Goal: Information Seeking & Learning: Learn about a topic

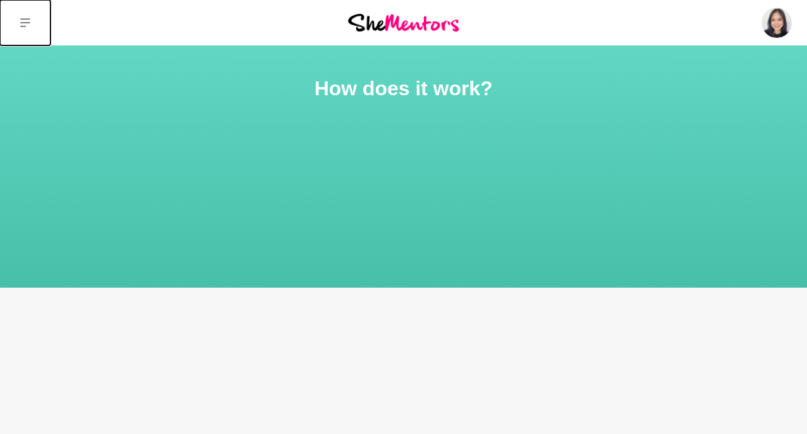
click at [24, 22] on icon at bounding box center [25, 22] width 10 height 9
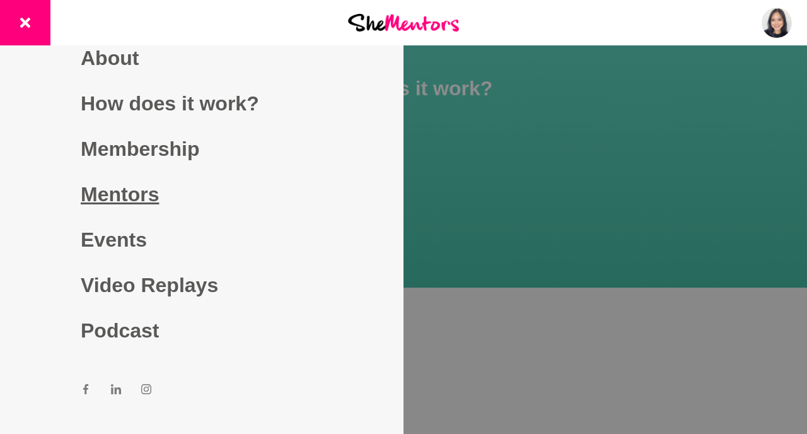
click at [141, 194] on link "Mentors" at bounding box center [202, 193] width 242 height 45
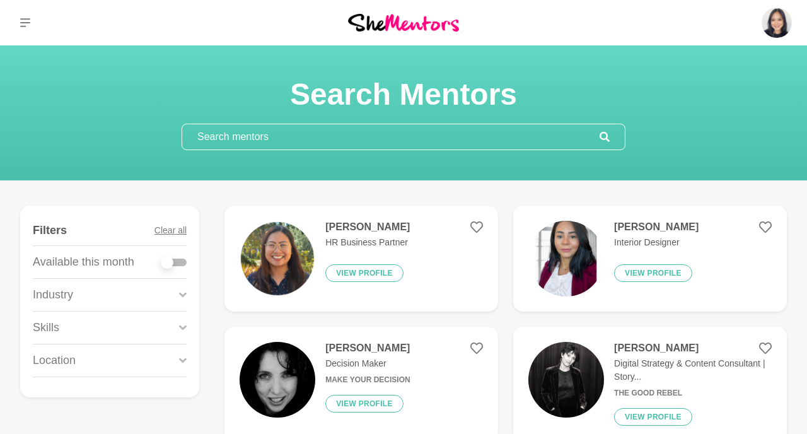
click at [323, 138] on input "text" at bounding box center [390, 136] width 417 height 25
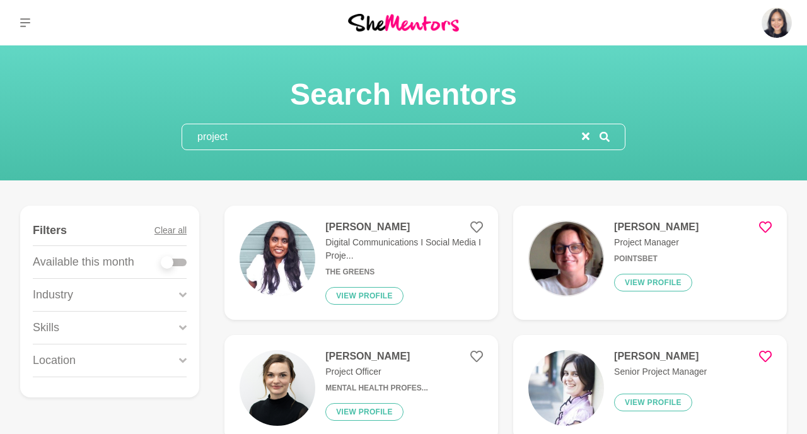
type input "project"
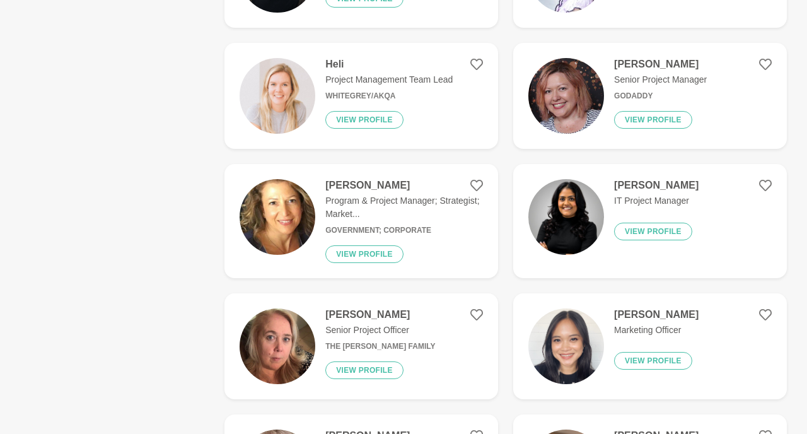
scroll to position [423, 0]
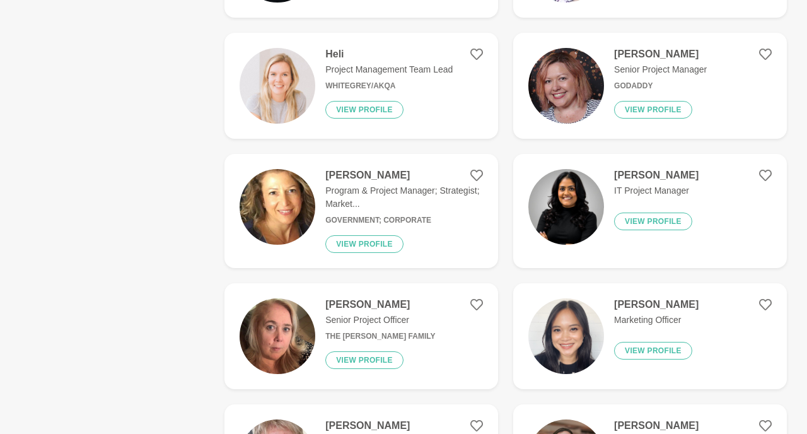
click at [584, 86] on img at bounding box center [566, 86] width 76 height 76
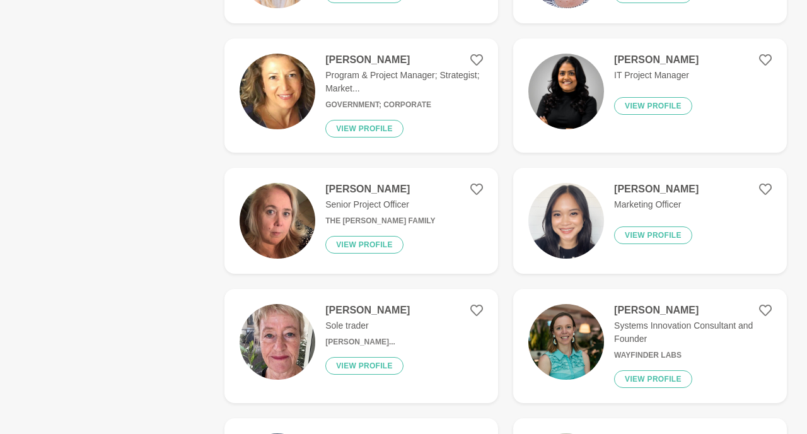
scroll to position [565, 0]
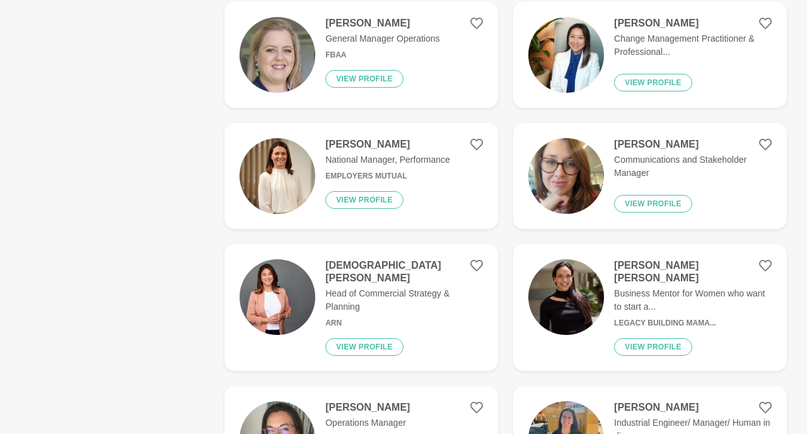
scroll to position [2069, 0]
